Goal: Book appointment/travel/reservation

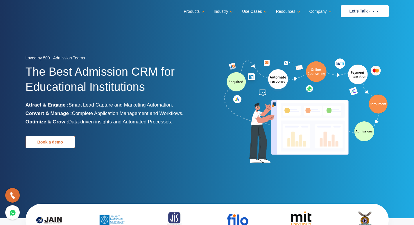
click at [52, 144] on link "Book a demo" at bounding box center [50, 142] width 49 height 12
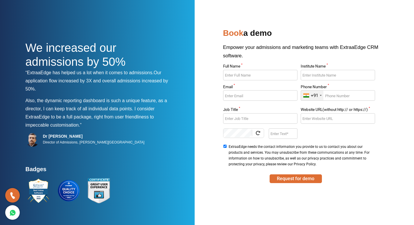
click at [263, 73] on input "Full Name *" at bounding box center [260, 75] width 74 height 10
click at [248, 94] on input "Email *" at bounding box center [260, 95] width 74 height 10
click at [236, 117] on input "Job Title *" at bounding box center [260, 118] width 74 height 10
click at [326, 121] on input "Website URL(without http:// or https://) *" at bounding box center [338, 118] width 74 height 10
click at [324, 93] on input "Phone Number *" at bounding box center [338, 95] width 74 height 10
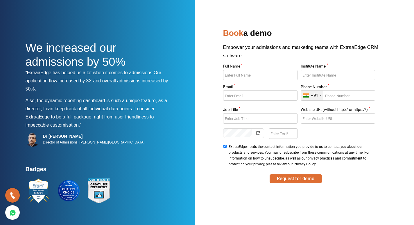
click at [327, 70] on input "Institute Name *" at bounding box center [338, 75] width 74 height 10
